Goal: Task Accomplishment & Management: Manage account settings

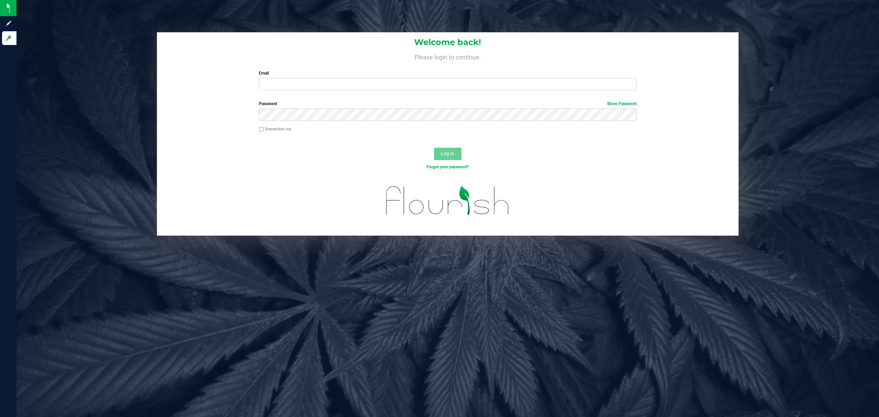
click at [323, 68] on div "Welcome back! Please login to continue. Email Required Please format your email…" at bounding box center [448, 64] width 582 height 64
click at [326, 79] on div "Email Required Please format your email correctly." at bounding box center [448, 80] width 388 height 20
click at [326, 84] on input "Email" at bounding box center [448, 84] width 378 height 12
type input "[EMAIL_ADDRESS][DOMAIN_NAME]"
click at [434, 148] on button "Log In" at bounding box center [447, 154] width 27 height 12
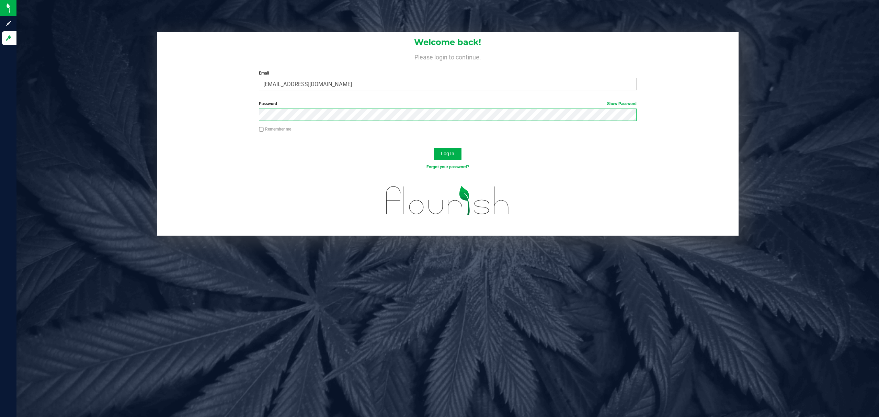
click at [434, 148] on button "Log In" at bounding box center [447, 154] width 27 height 12
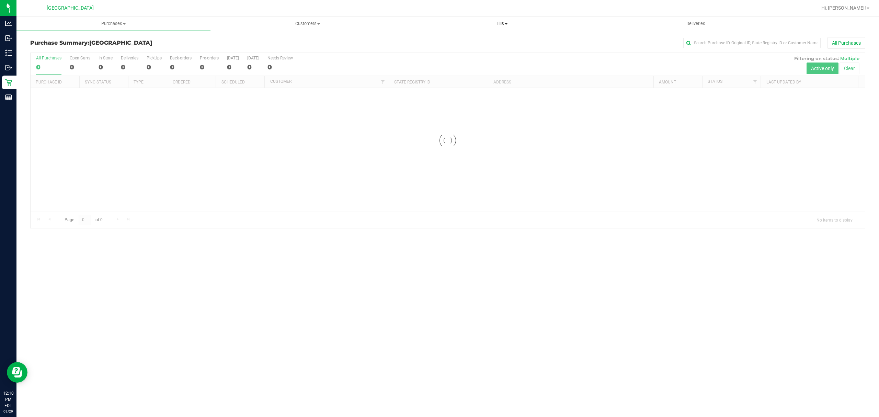
click at [502, 25] on span "Tills" at bounding box center [501, 24] width 193 height 6
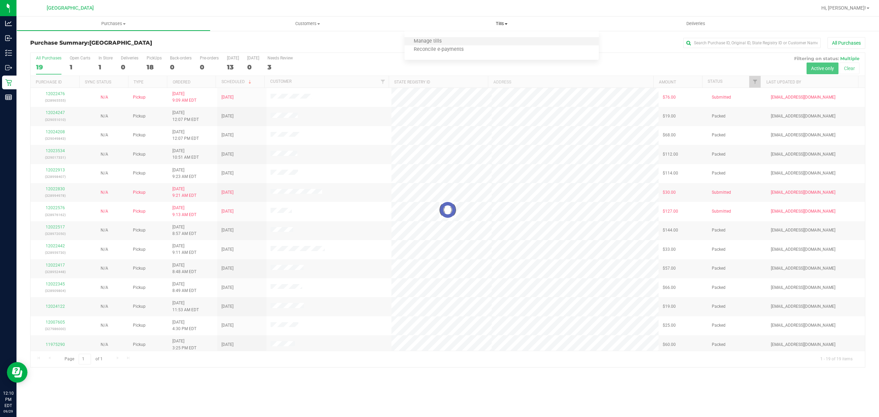
click at [475, 42] on li "Manage tills" at bounding box center [501, 41] width 194 height 8
